Goal: Task Accomplishment & Management: Use online tool/utility

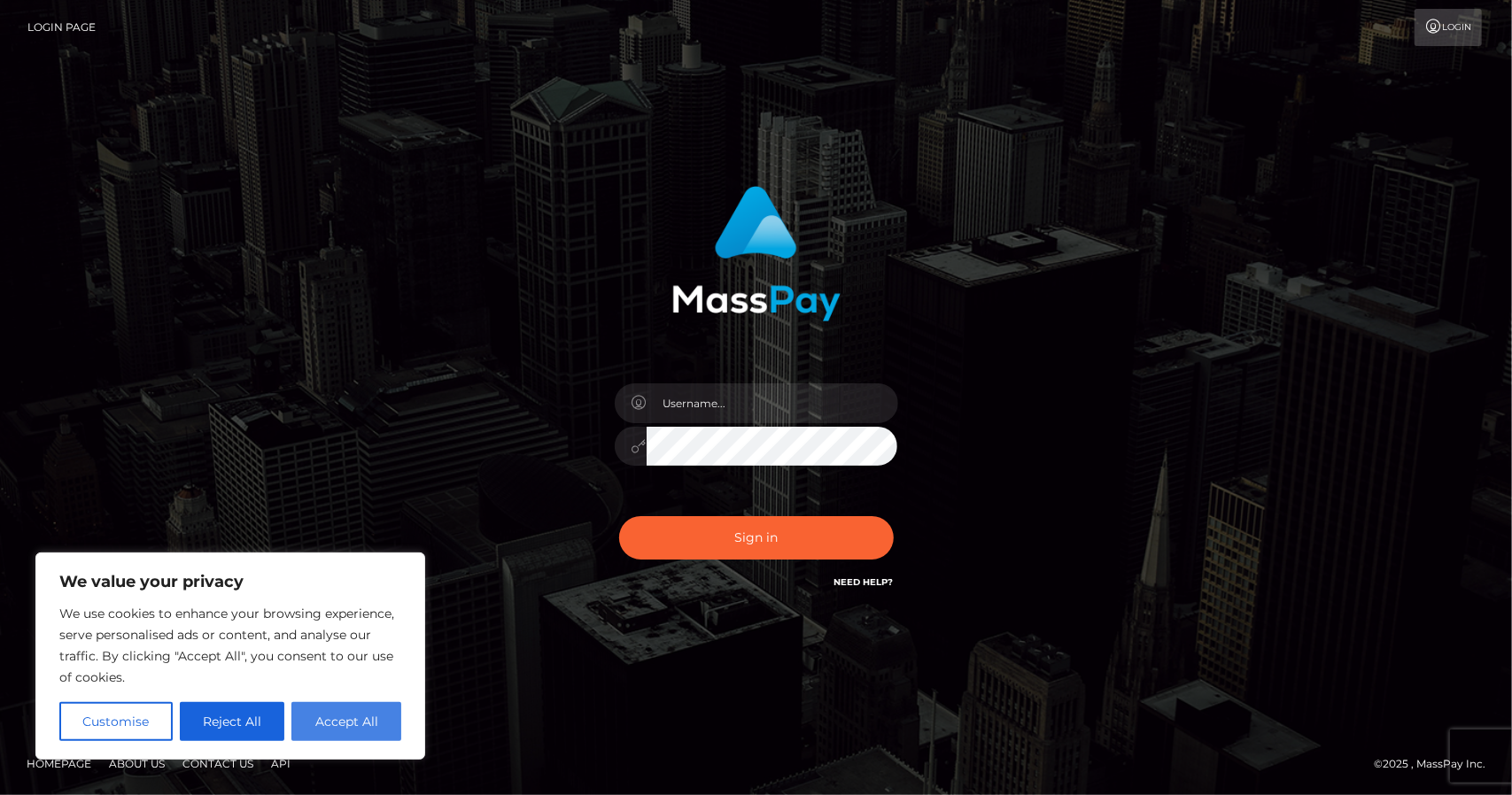
click at [377, 713] on button "Accept All" at bounding box center [346, 721] width 109 height 39
checkbox input "true"
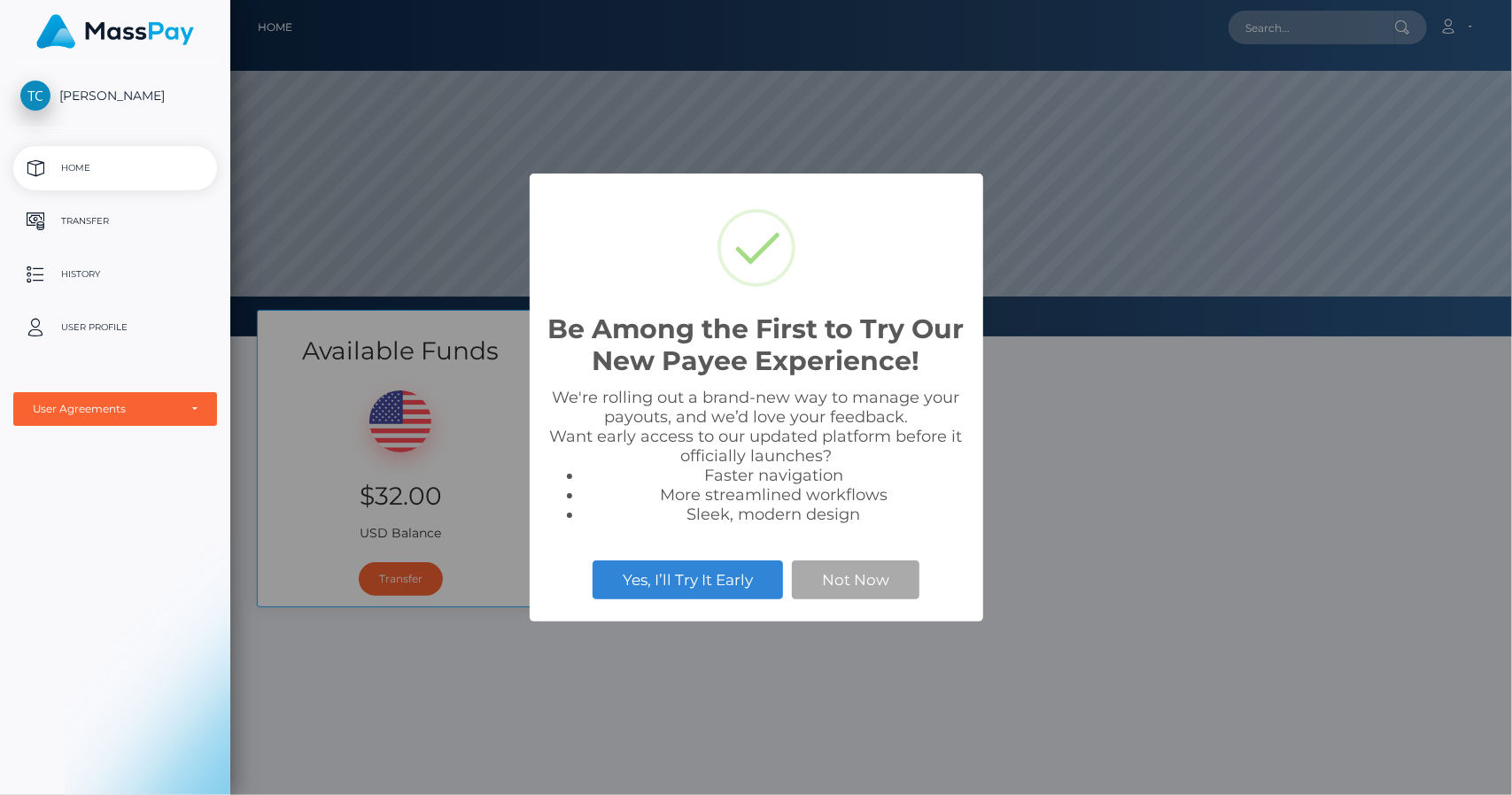
scroll to position [336, 1282]
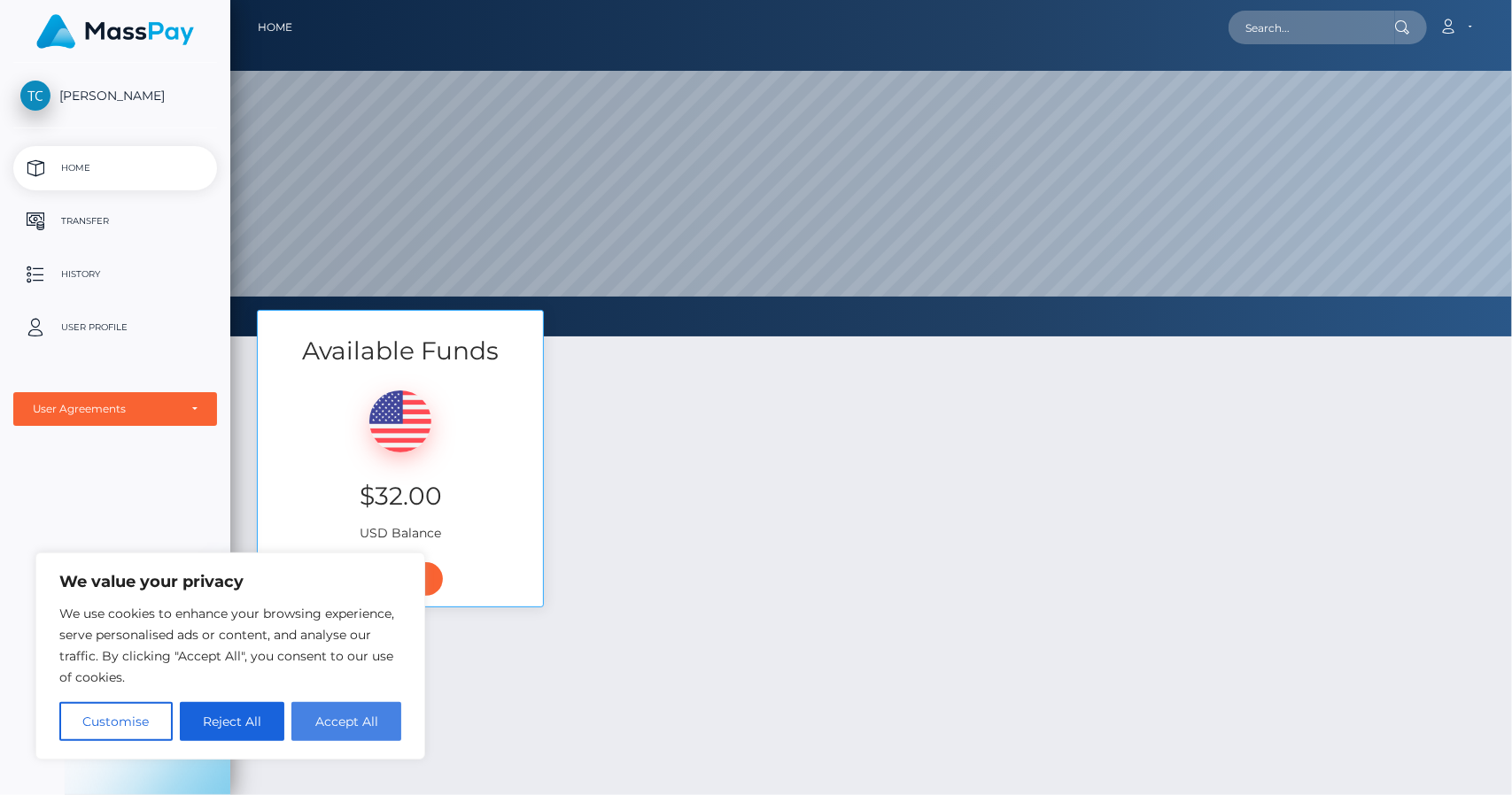
click at [382, 716] on button "Accept All" at bounding box center [346, 721] width 109 height 39
checkbox input "true"
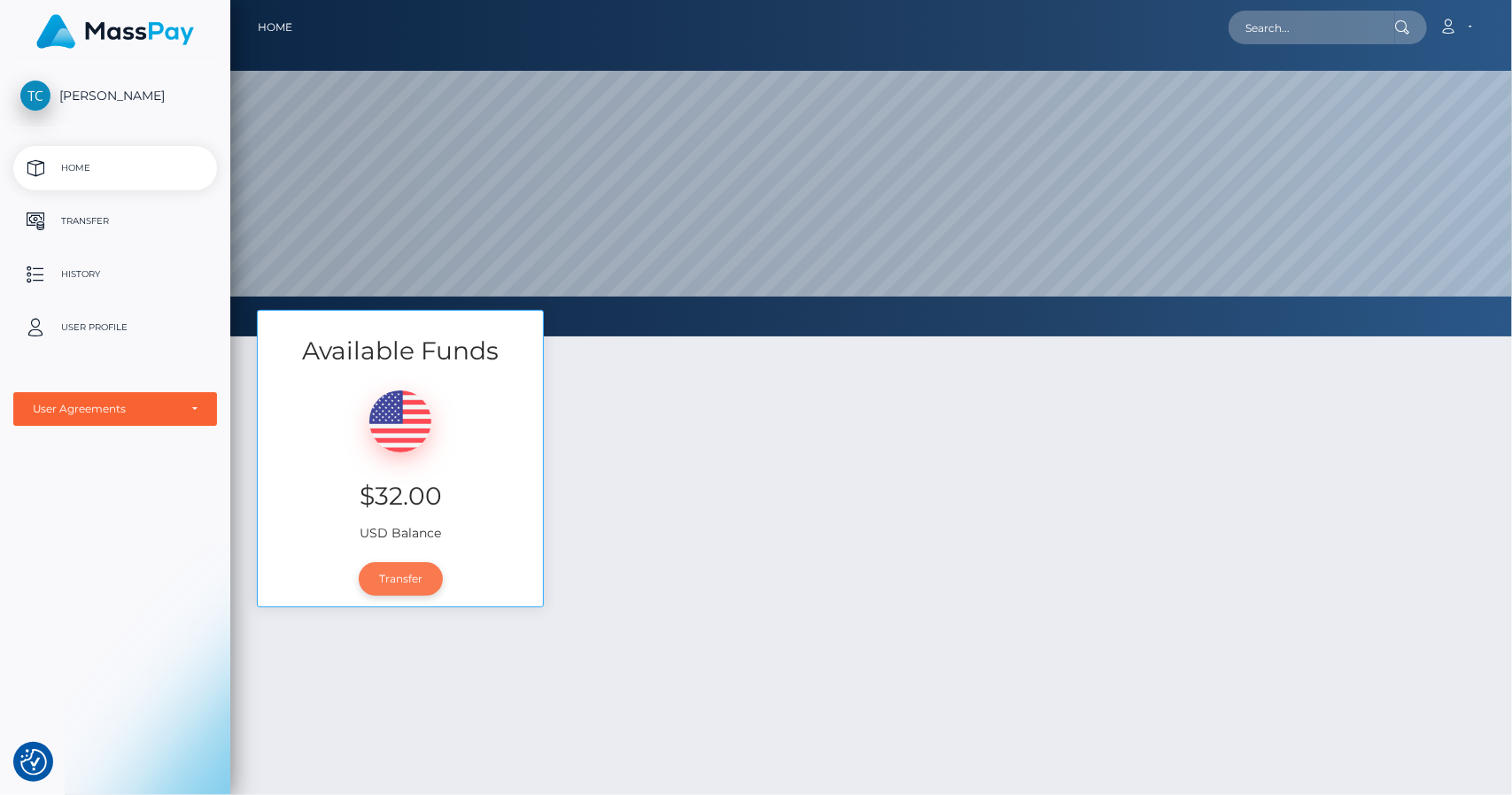
click at [398, 585] on link "Transfer" at bounding box center [401, 579] width 84 height 33
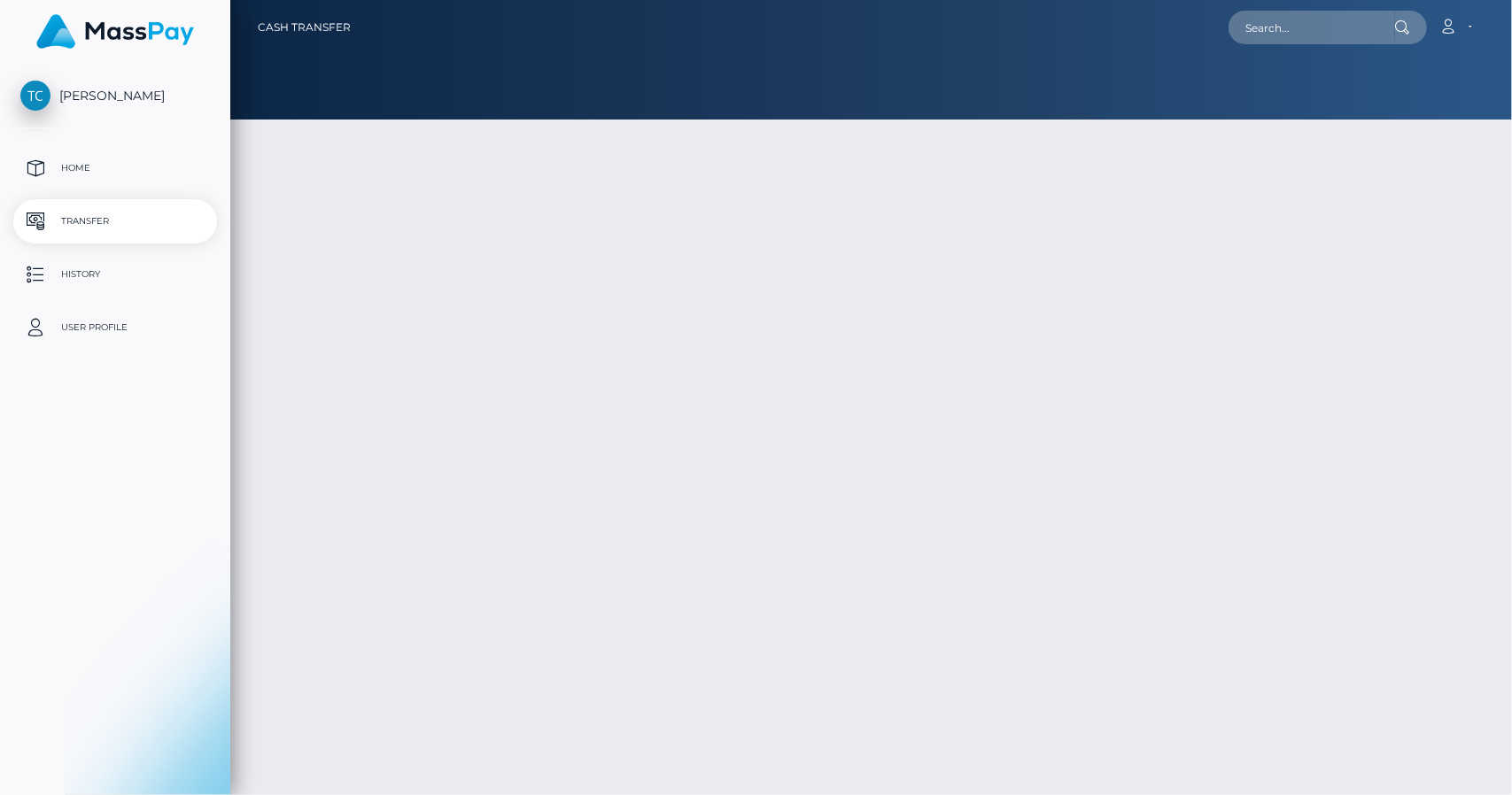
type input "32"
select select
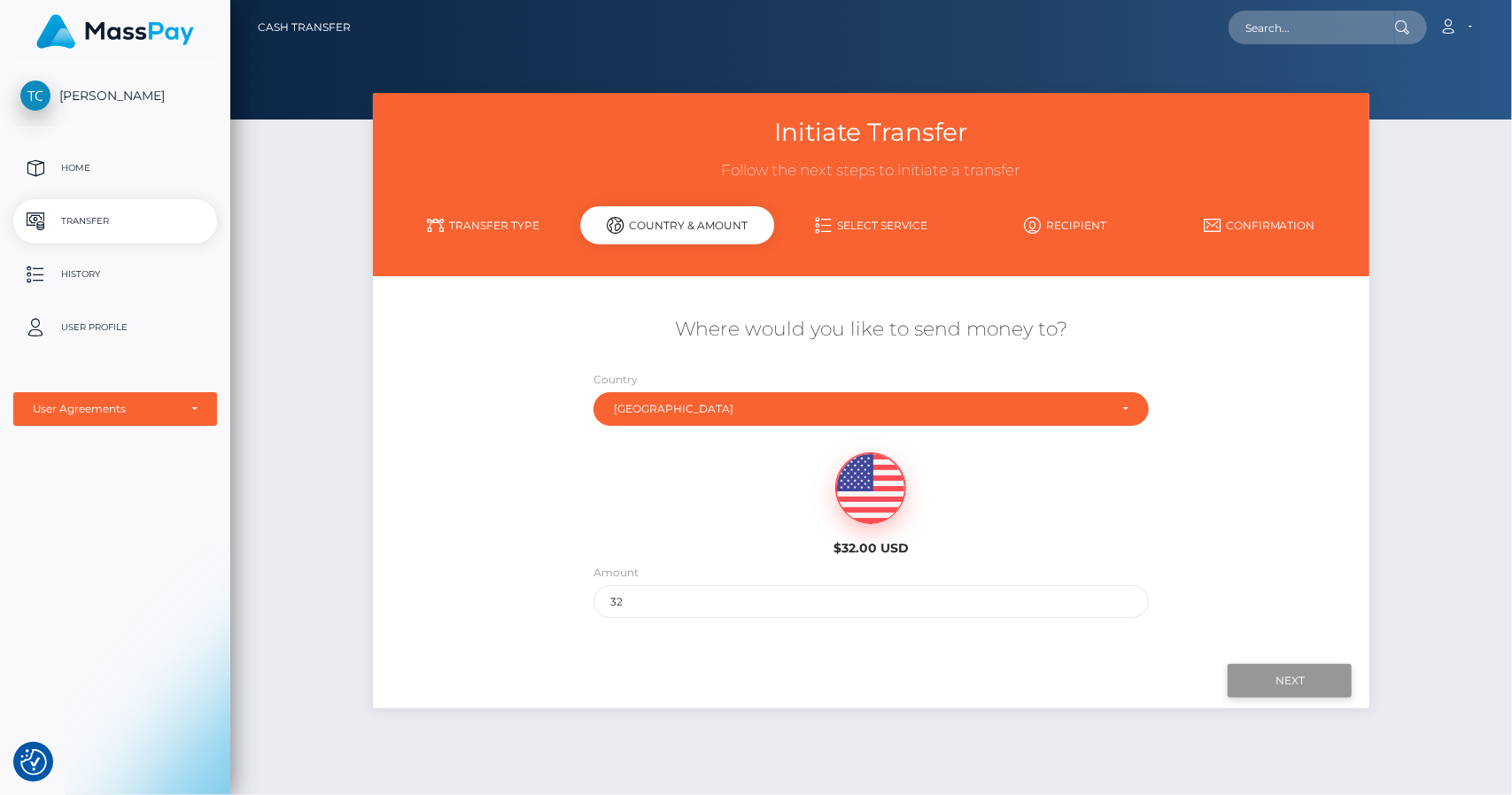
click at [1282, 665] on input "Next" at bounding box center [1289, 680] width 124 height 33
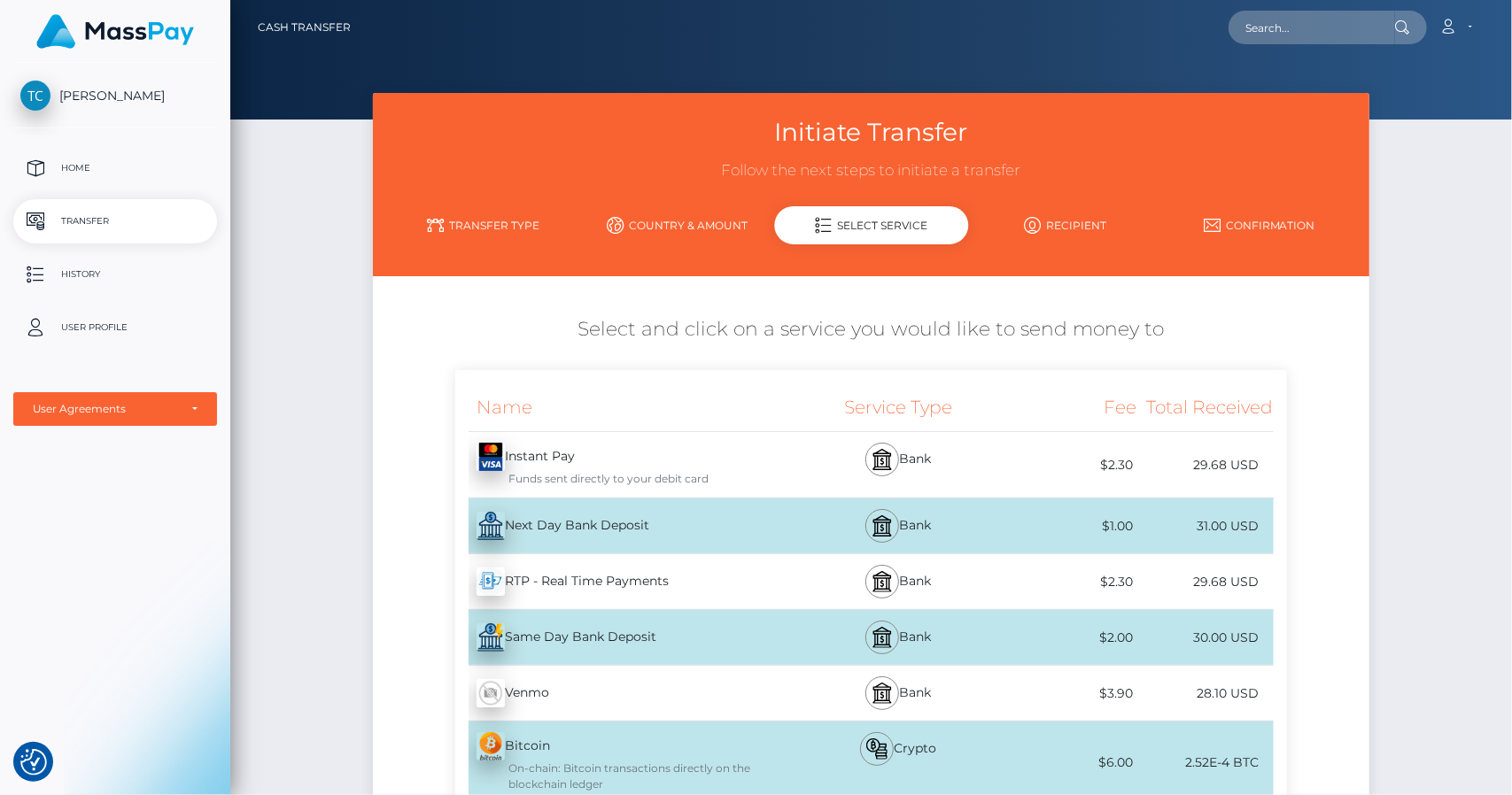
drag, startPoint x: 1511, startPoint y: 276, endPoint x: 1510, endPoint y: 297, distance: 21.0
click at [1510, 297] on div "Initiate Transfer Follow the next steps to initiate a transfer Transfer Type Co…" at bounding box center [871, 733] width 1282 height 1279
drag, startPoint x: 1511, startPoint y: 281, endPoint x: 1511, endPoint y: 354, distance: 73.0
click at [1511, 354] on div "Initiate Transfer Follow the next steps to initiate a transfer Transfer Type Co…" at bounding box center [871, 733] width 1282 height 1279
click at [688, 456] on div "Instant Pay - USD Funds sent directly to your debit card" at bounding box center [625, 465] width 341 height 65
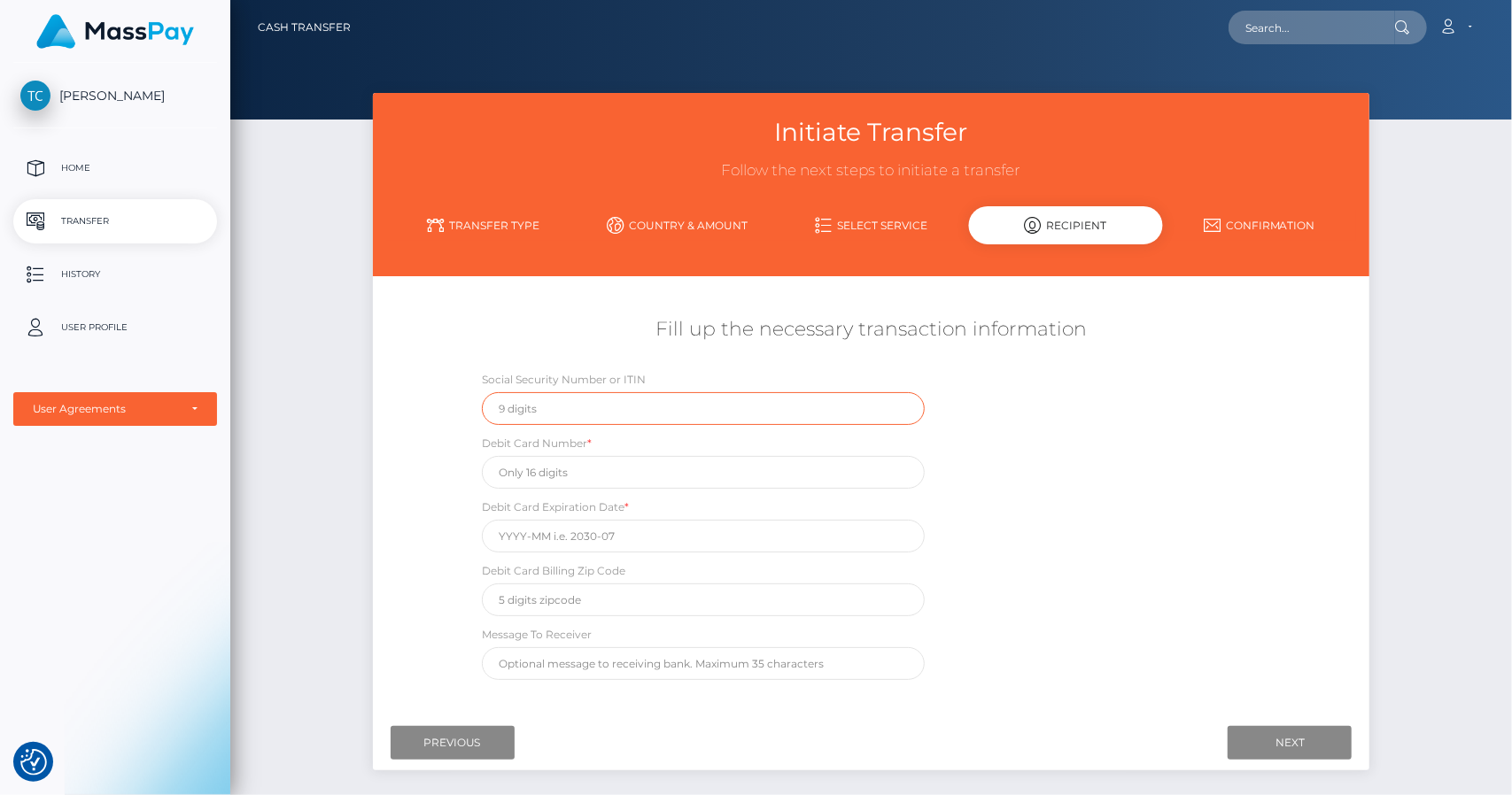
click at [737, 421] on input "text" at bounding box center [704, 409] width 443 height 33
type input "217454512"
click at [659, 478] on input "text" at bounding box center [704, 472] width 443 height 33
type input "4031630364072560"
type input "07/2030"
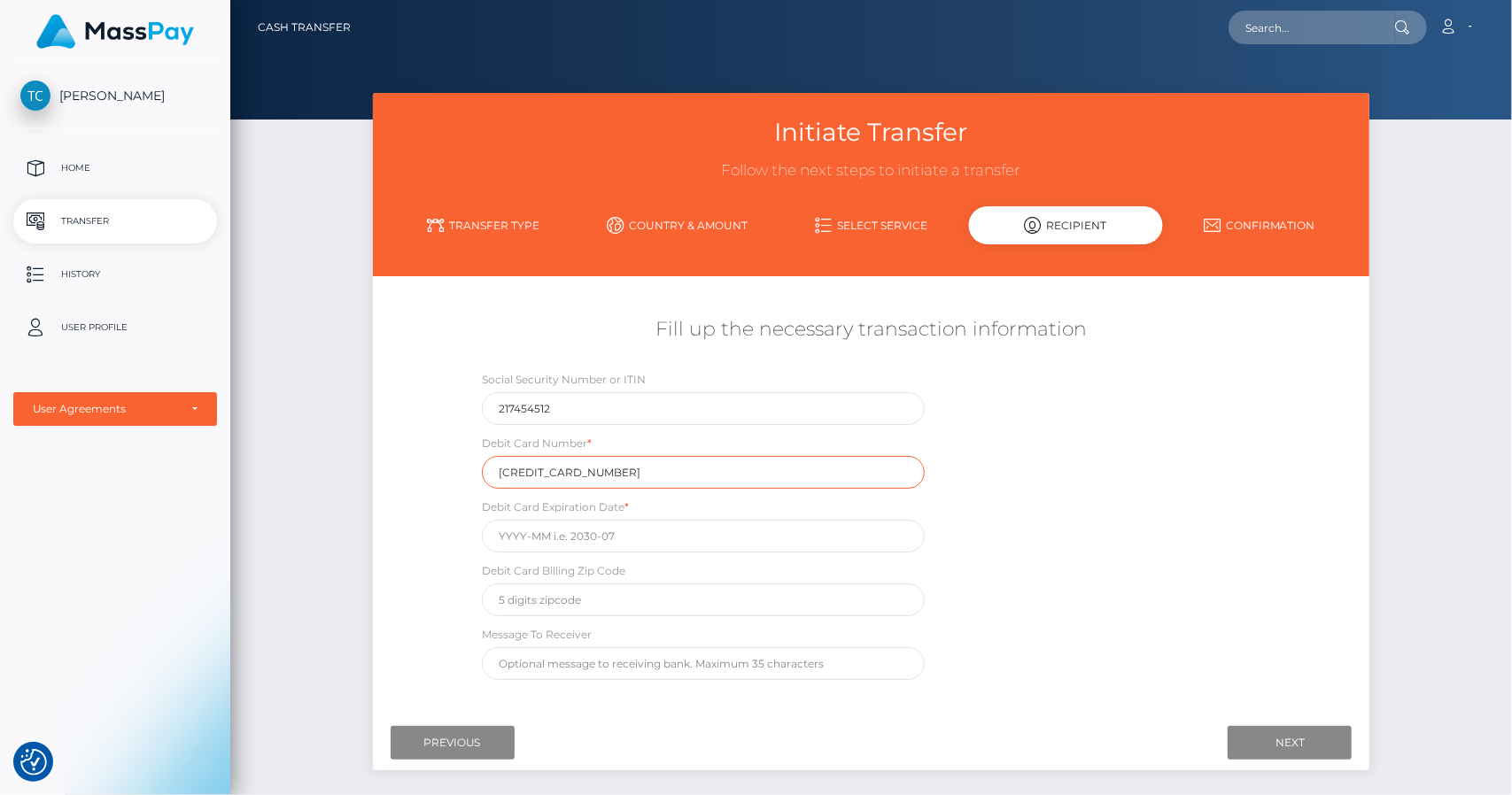
type input "07/2030"
type input "07/30"
click at [1080, 563] on div "Social Security Number or ITIN 217454512 Debit Card Number * 4031630364072560 D…" at bounding box center [870, 529] width 831 height 318
click at [811, 523] on input "text" at bounding box center [704, 536] width 443 height 33
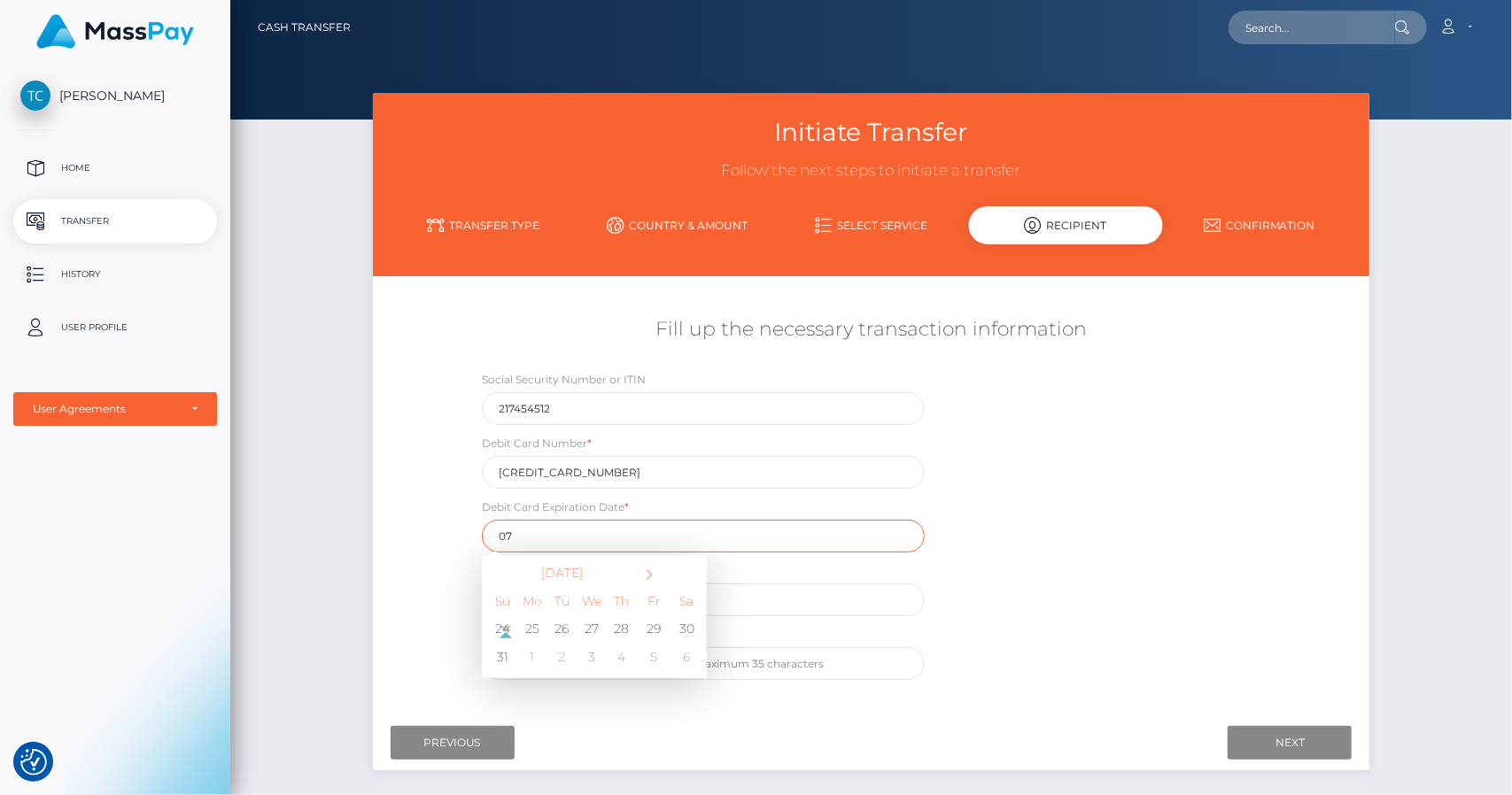
type input "07/2030"
click at [618, 575] on th "August 2025" at bounding box center [562, 573] width 148 height 21
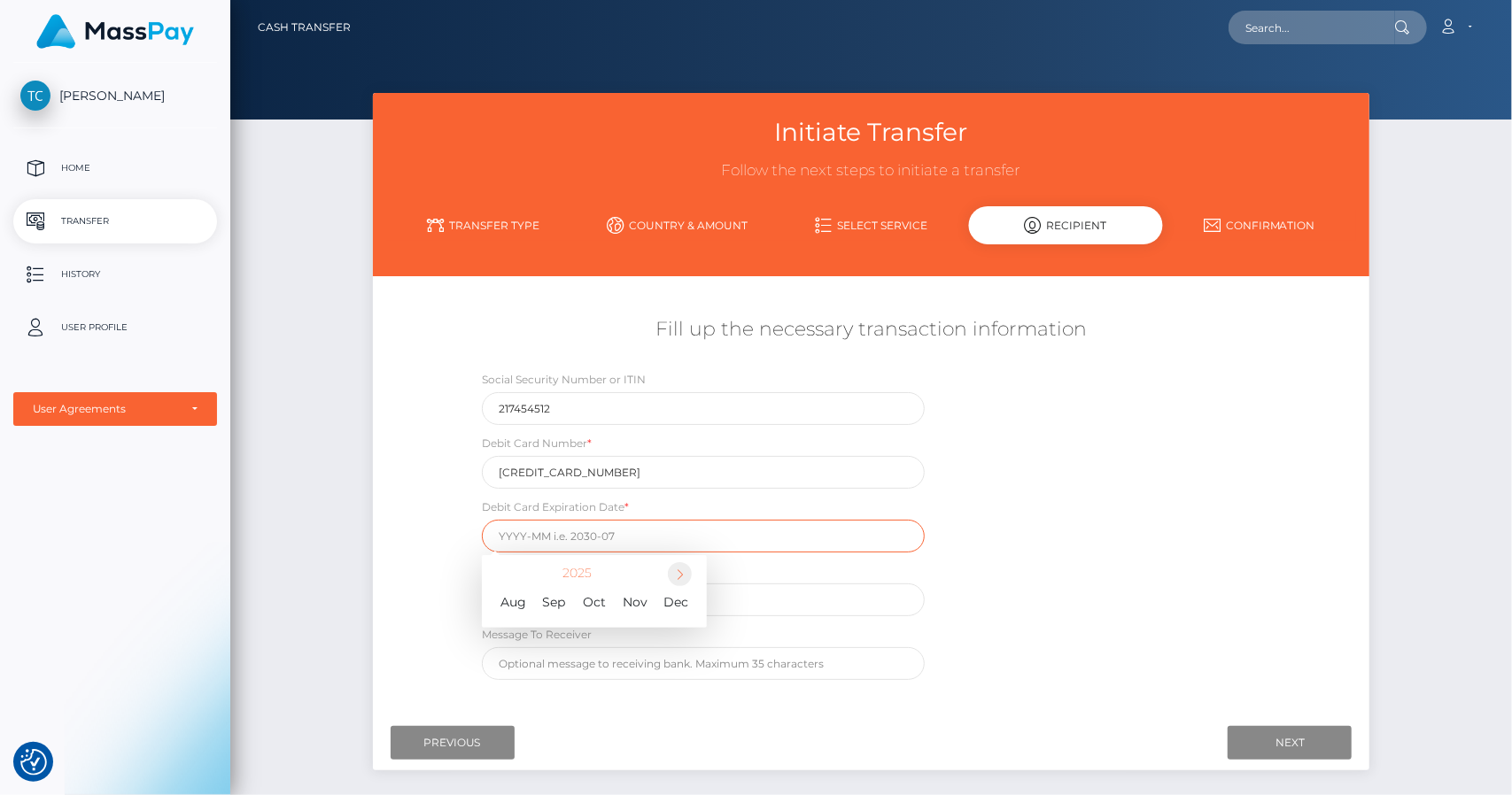
click at [684, 575] on span at bounding box center [680, 574] width 24 height 24
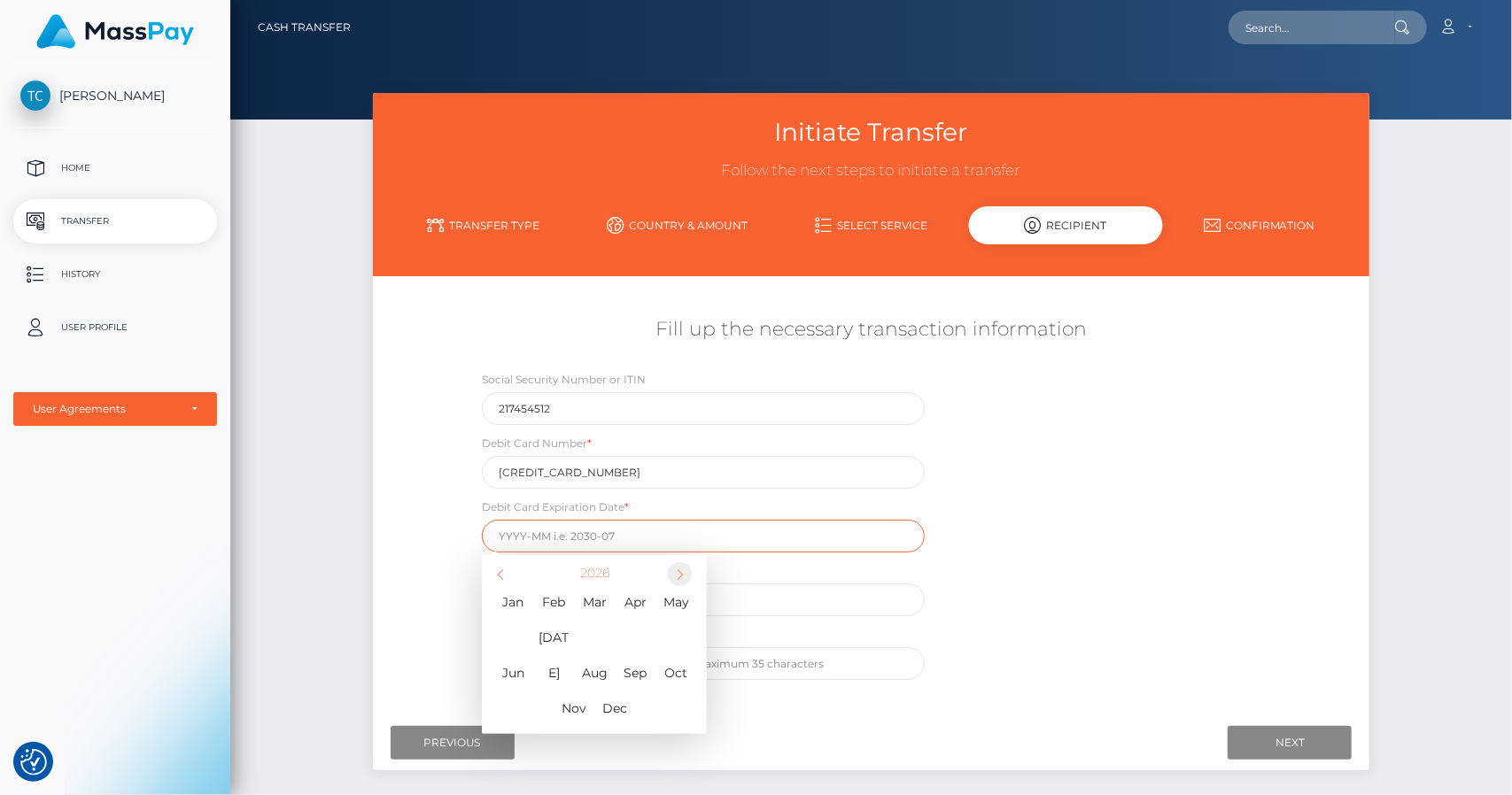
click at [684, 575] on span at bounding box center [680, 574] width 24 height 24
click at [565, 637] on span "Jul" at bounding box center [553, 637] width 35 height 35
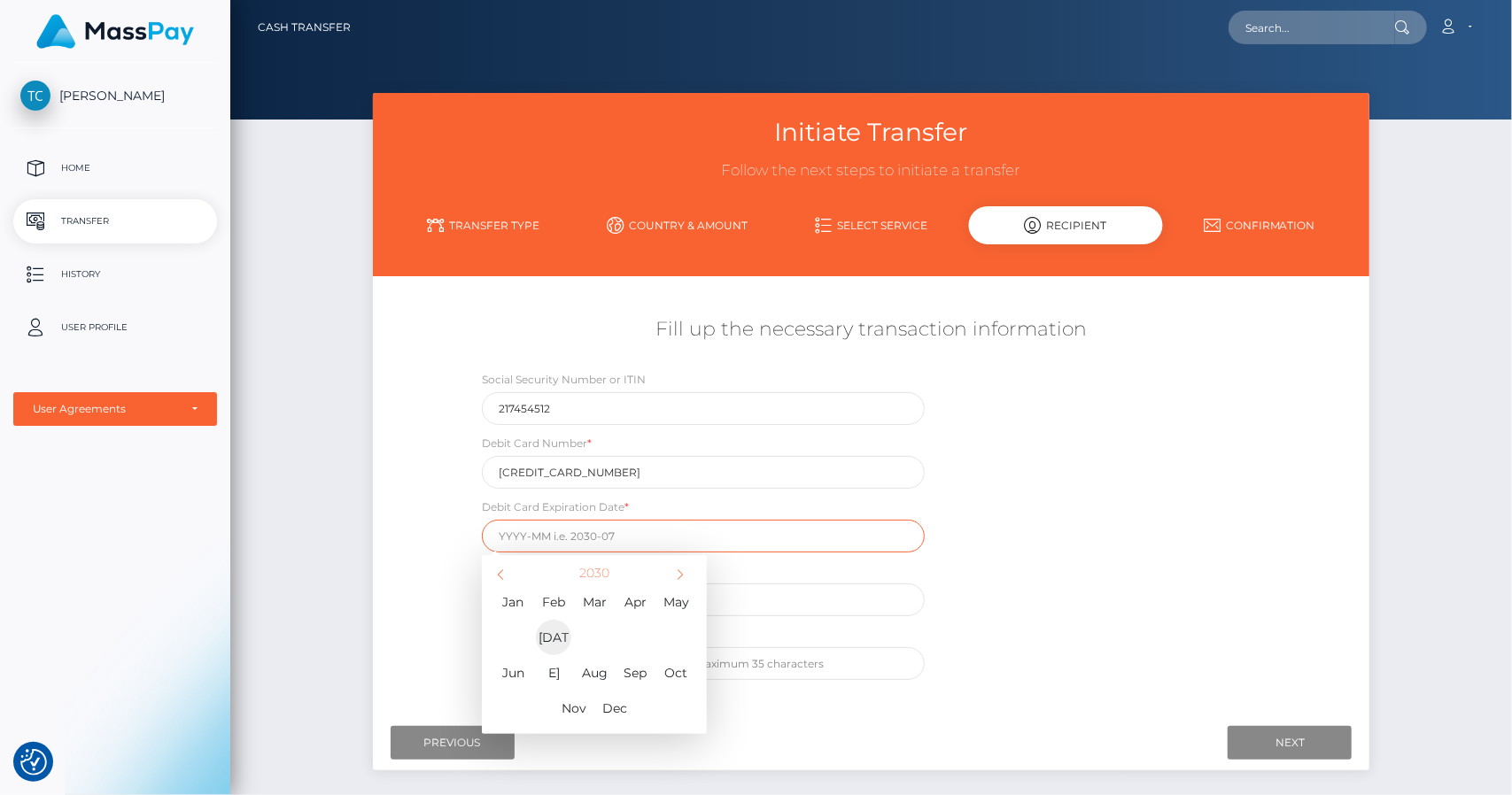
type input "2030-07"
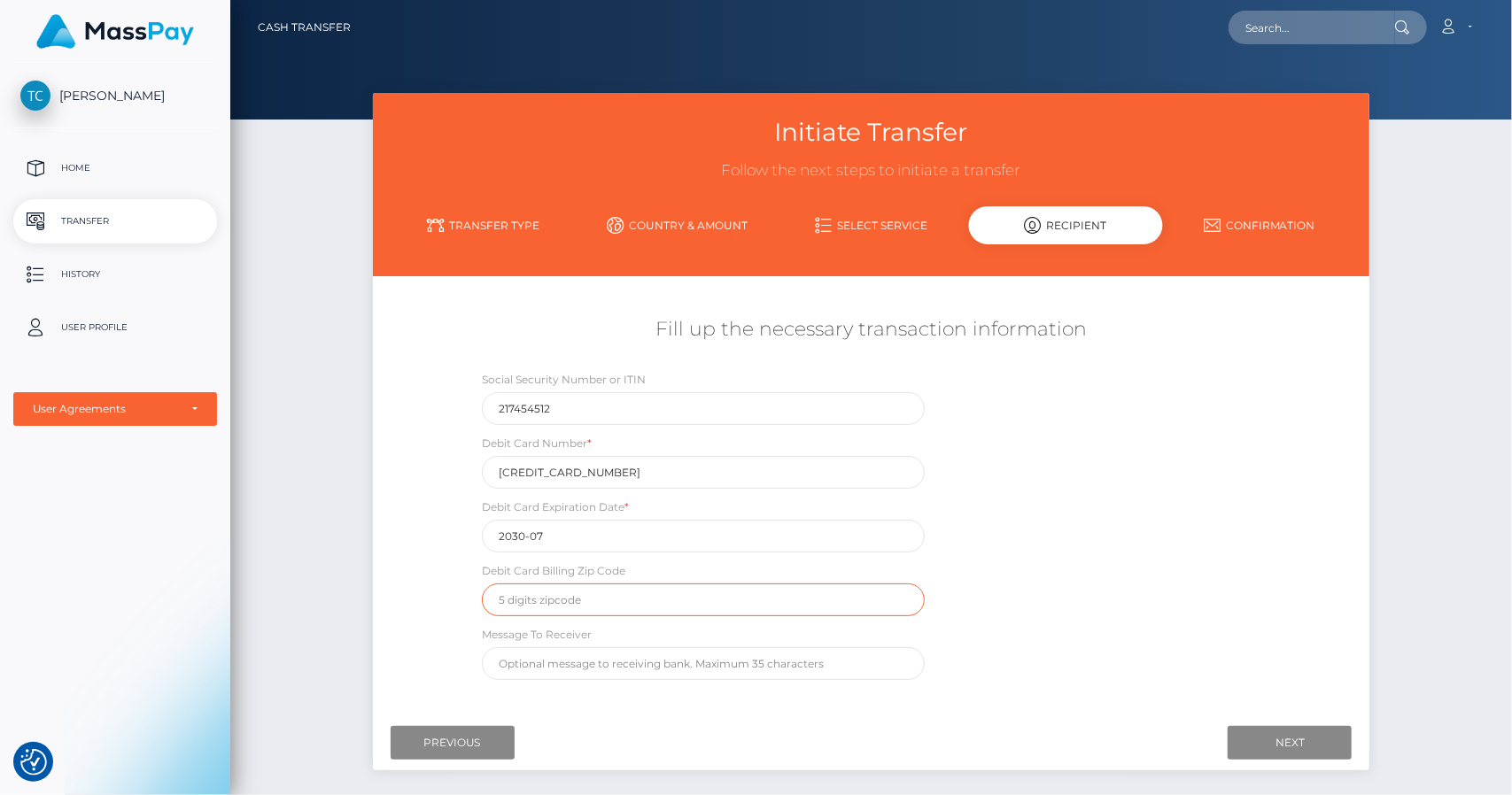
click at [642, 598] on input "text" at bounding box center [704, 600] width 443 height 33
click at [537, 590] on input "text" at bounding box center [704, 600] width 443 height 33
type input "80526"
click at [459, 651] on div "Social Security Number or ITIN 217454512 Debit Card Number * 4031630364072560 D…" at bounding box center [870, 529] width 831 height 318
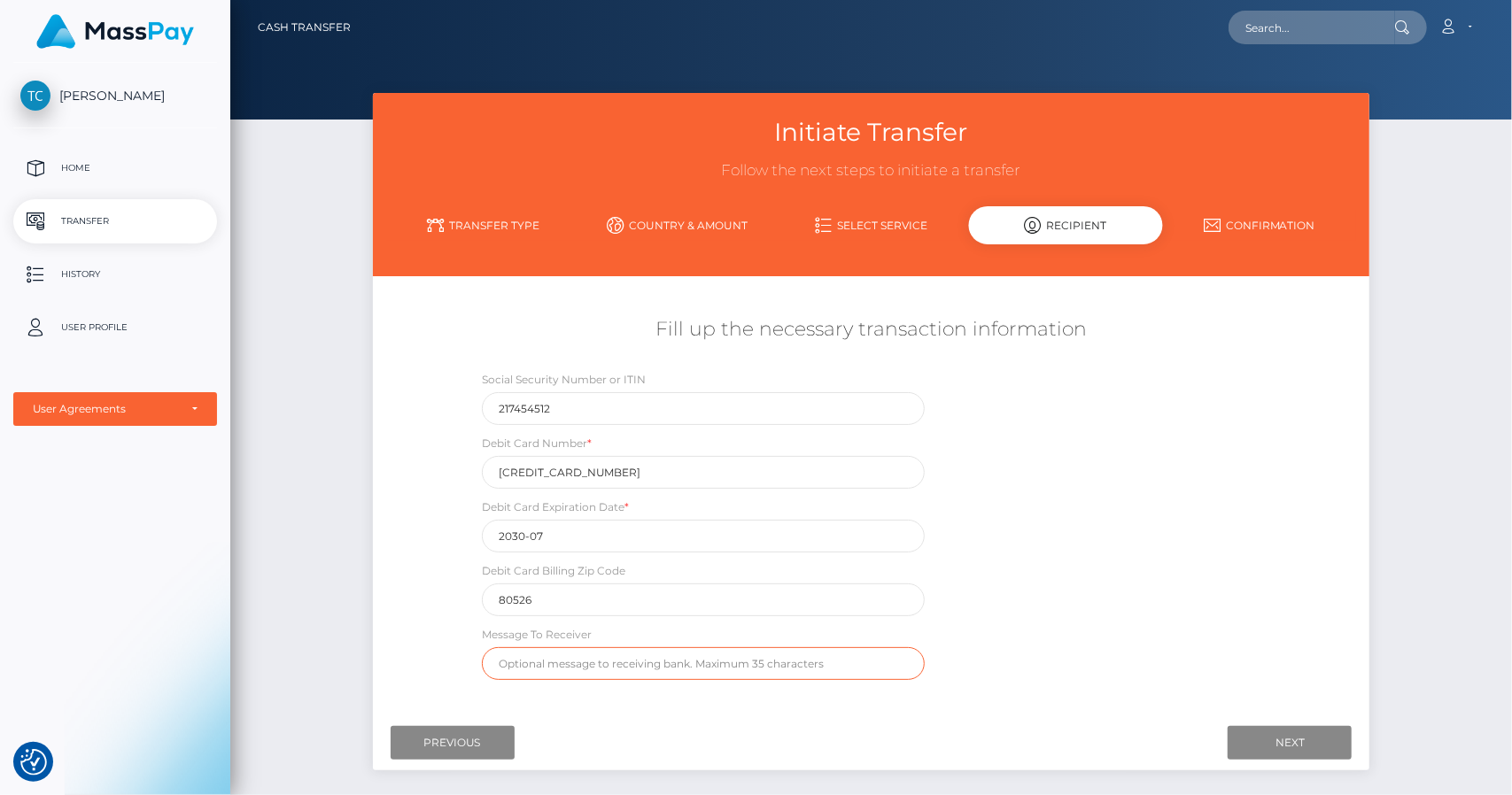
click at [566, 661] on input "text" at bounding box center [704, 664] width 443 height 33
click at [1012, 609] on div "Social Security Number or ITIN 217454512 Debit Card Number * 4031630364072560 D…" at bounding box center [870, 529] width 831 height 318
click at [739, 670] on input "text" at bounding box center [704, 664] width 443 height 33
click at [986, 570] on div "Social Security Number or ITIN 217454512 Debit Card Number * 4031630364072560 D…" at bounding box center [870, 529] width 831 height 318
click at [781, 667] on input "text" at bounding box center [704, 664] width 443 height 33
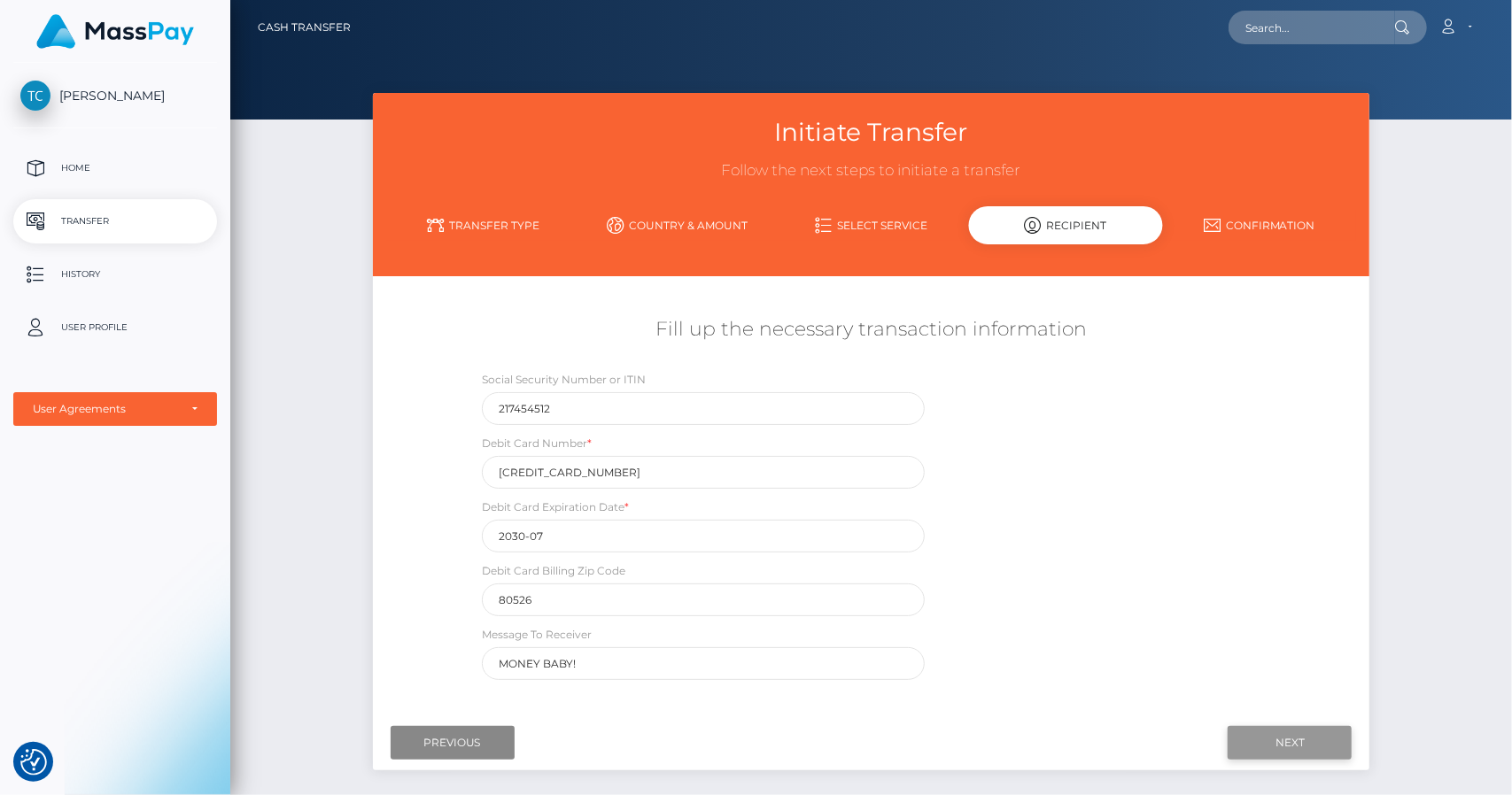
click at [1270, 749] on input "Next" at bounding box center [1289, 743] width 124 height 33
click at [871, 668] on input "MONEY BABY!" at bounding box center [704, 664] width 443 height 33
type input "MONEY BABY"
click at [1288, 751] on input "Next" at bounding box center [1289, 743] width 124 height 33
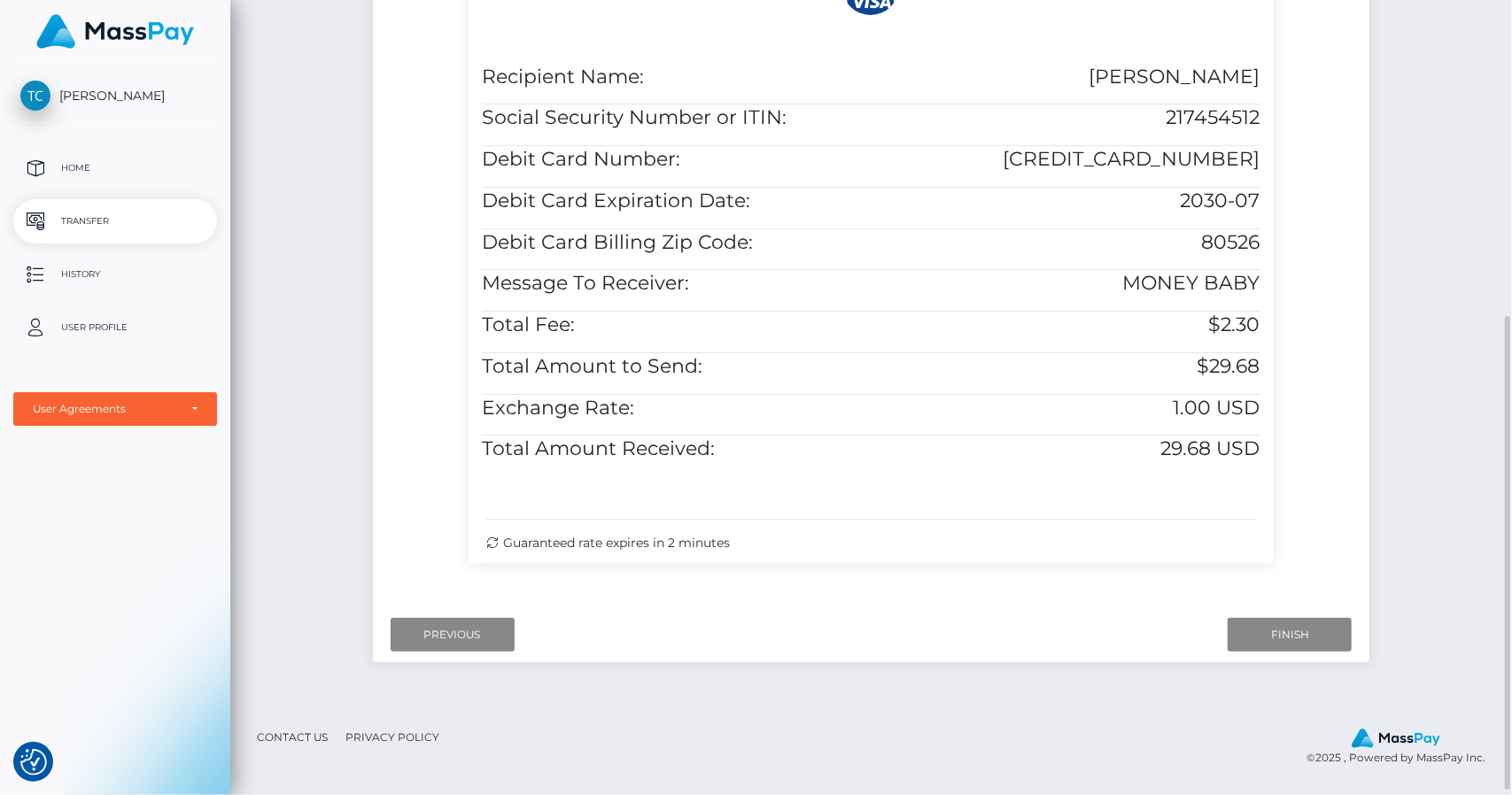
scroll to position [0, 13]
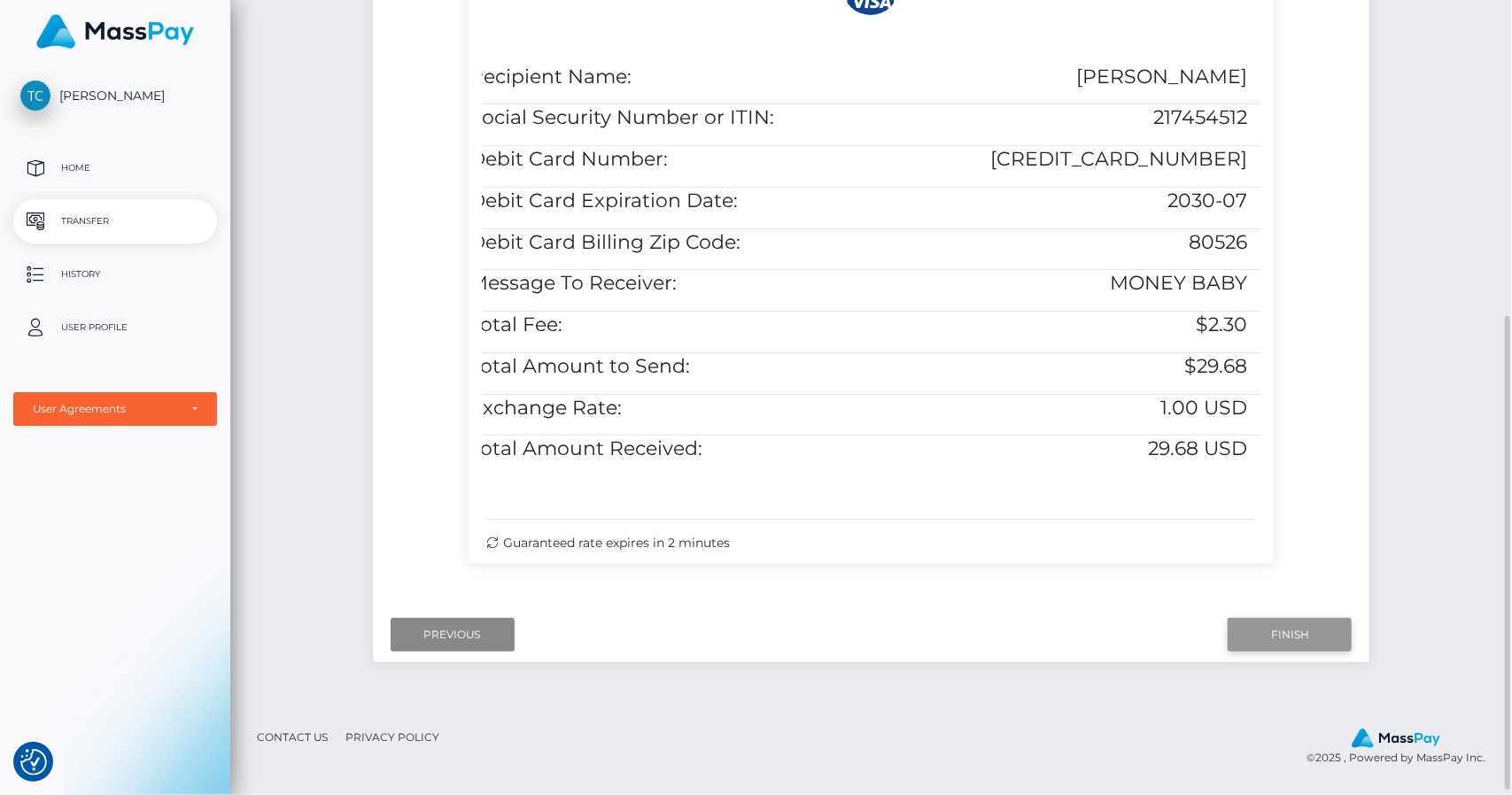
click at [1330, 642] on input "Finish" at bounding box center [1289, 634] width 124 height 33
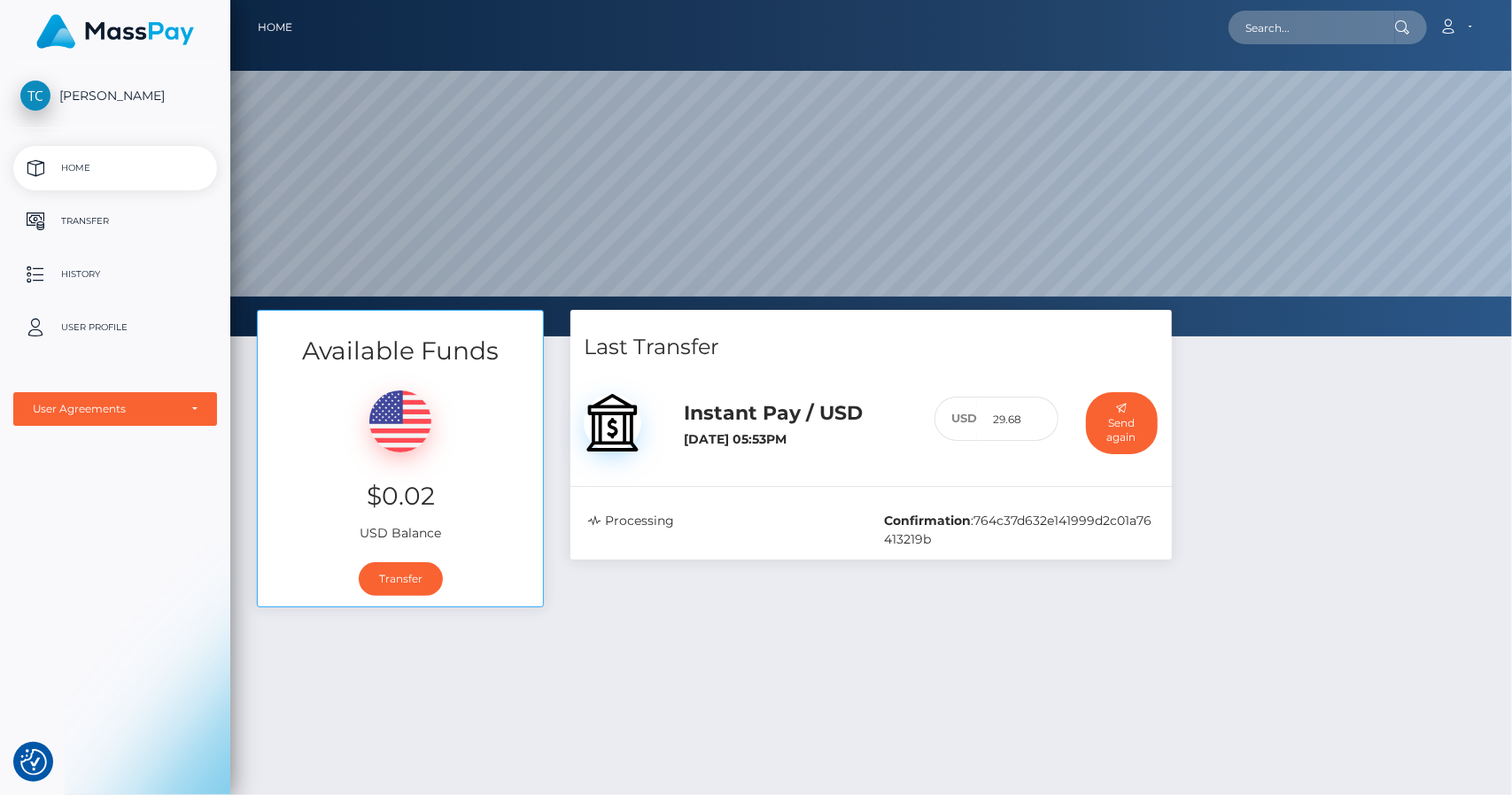
scroll to position [286, 0]
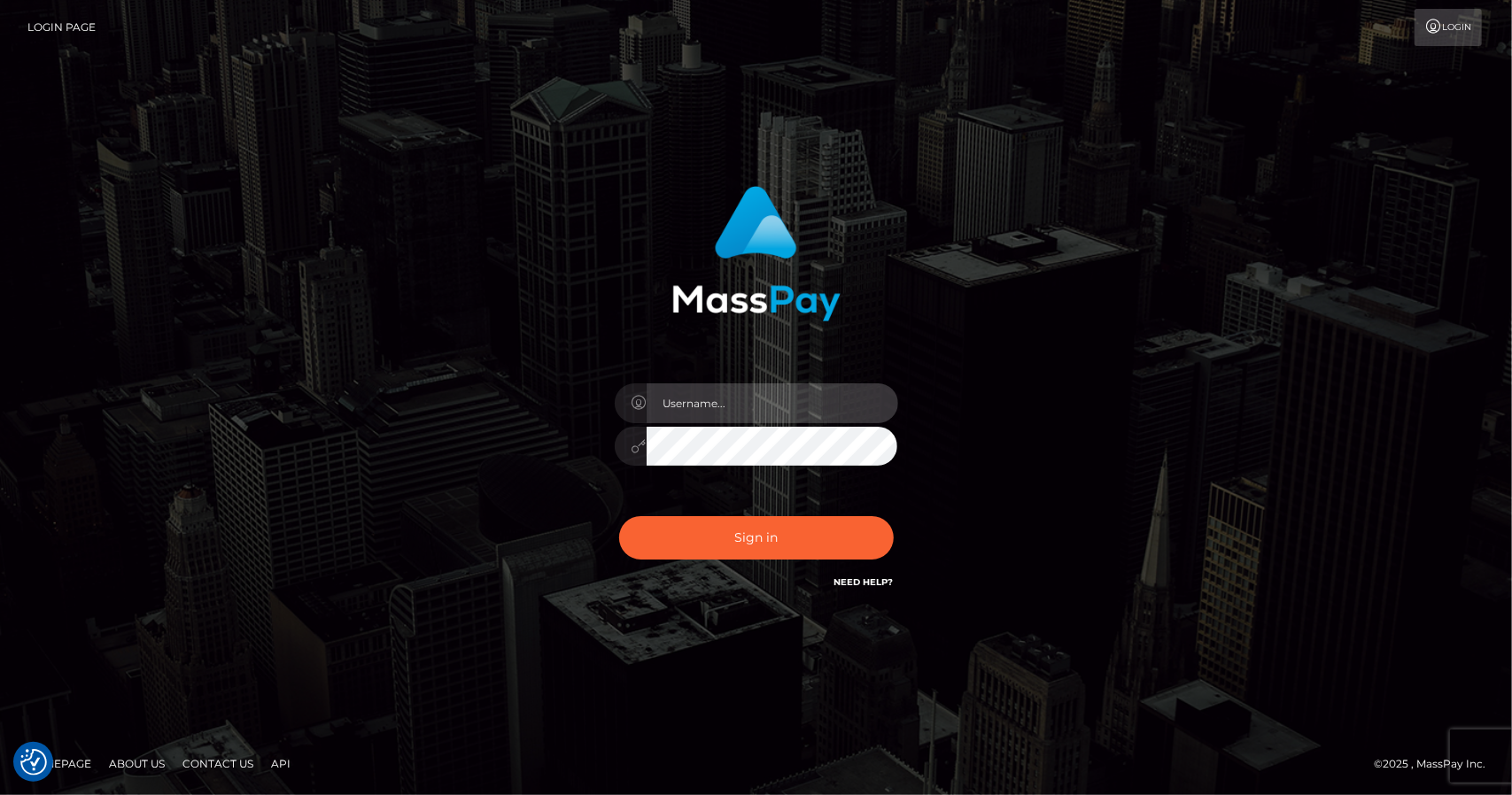
click at [738, 394] on input "text" at bounding box center [773, 403] width 252 height 40
type input "moneyhoneykillatay@gmail.com"
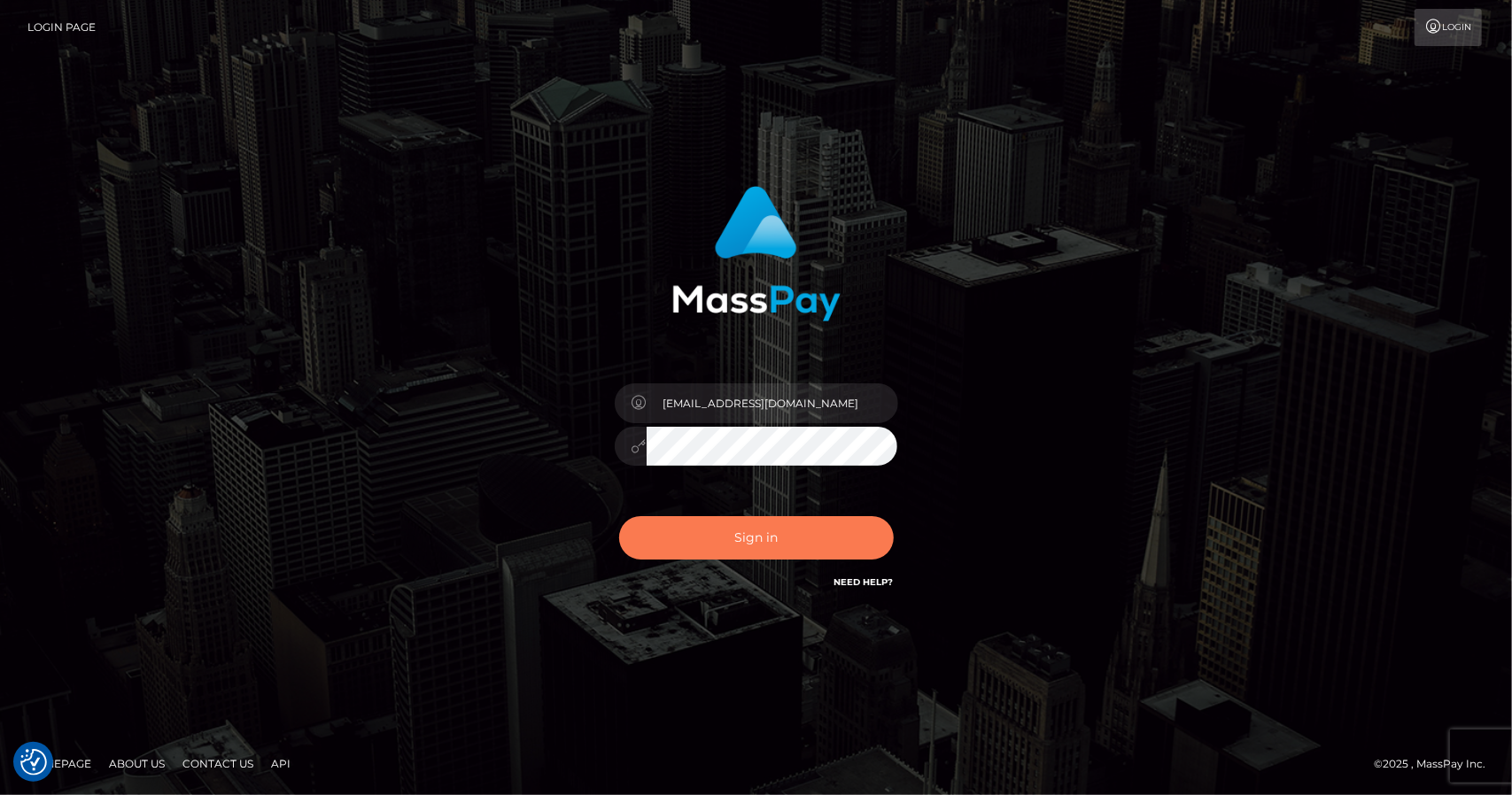
click at [764, 533] on button "Sign in" at bounding box center [756, 538] width 275 height 43
